Goal: Information Seeking & Learning: Learn about a topic

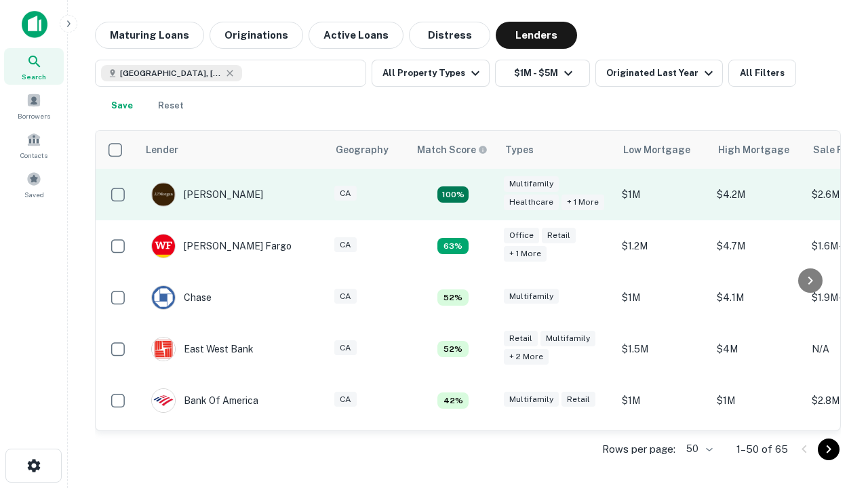
click at [482, 195] on td "100%" at bounding box center [453, 195] width 88 height 52
